Goal: Task Accomplishment & Management: Use online tool/utility

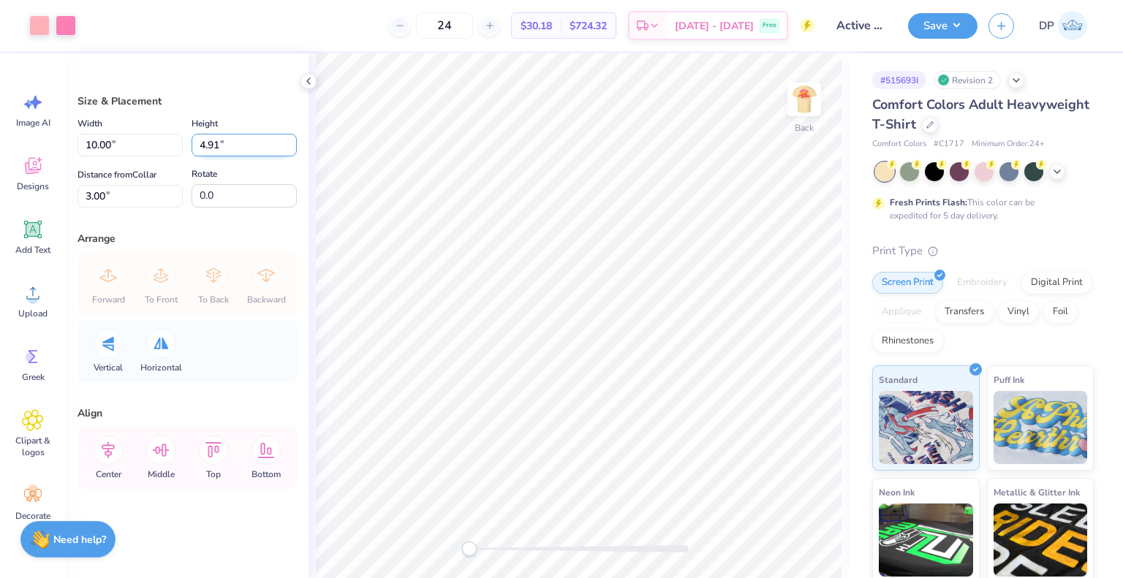
click at [219, 141] on input "4.91" at bounding box center [244, 145] width 105 height 23
type input "4.92"
click at [265, 231] on div "Arrange" at bounding box center [186, 238] width 219 height 15
click at [112, 144] on input "10.01" at bounding box center [129, 145] width 105 height 23
type input "10.00"
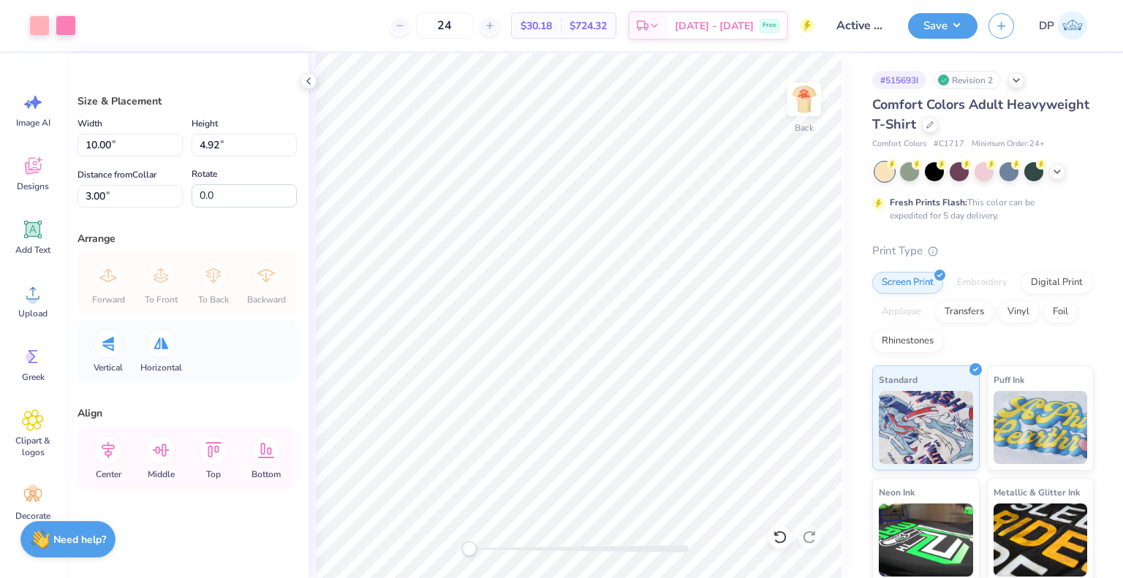
click at [262, 213] on div "Size & Placement Width 10.00 10.00 " Height 4.92 4.92 " Distance from Collar 3.…" at bounding box center [187, 315] width 243 height 525
click at [804, 102] on img at bounding box center [804, 99] width 58 height 58
click at [820, 102] on img at bounding box center [804, 99] width 58 height 58
click at [934, 24] on button "Save" at bounding box center [942, 26] width 69 height 26
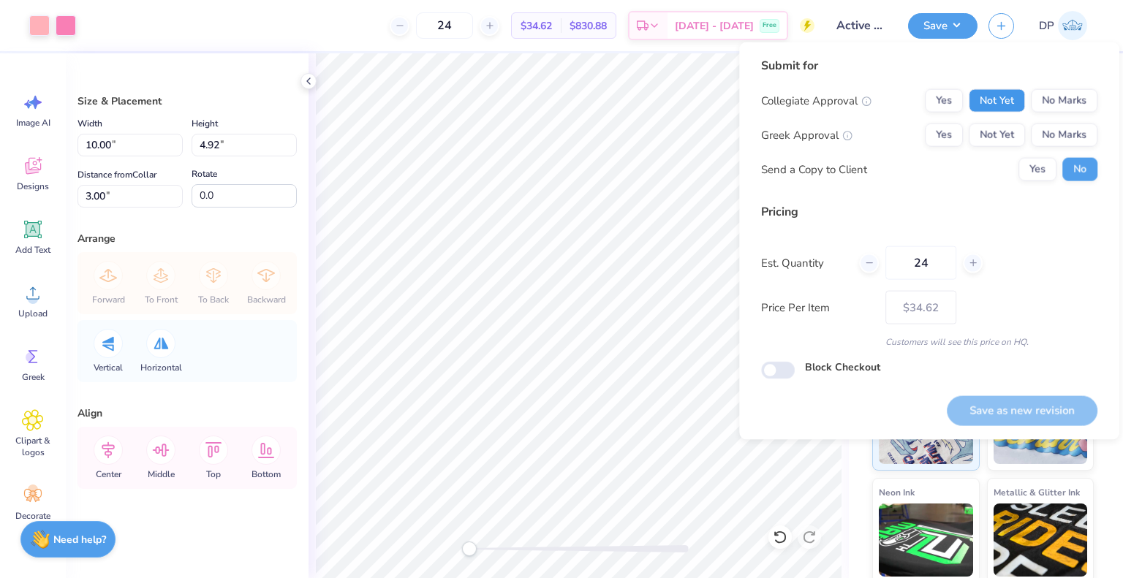
click at [991, 99] on button "Not Yet" at bounding box center [997, 100] width 56 height 23
click at [992, 132] on button "Not Yet" at bounding box center [997, 135] width 56 height 23
click at [1001, 414] on button "Save as new revision" at bounding box center [1022, 411] width 151 height 30
type input "$34.62"
click at [887, 202] on div "Submit for Collegiate Approval Yes Not Yet No Marks Greek Approval Yes Not Yet …" at bounding box center [929, 218] width 336 height 322
